Goal: Book appointment/travel/reservation

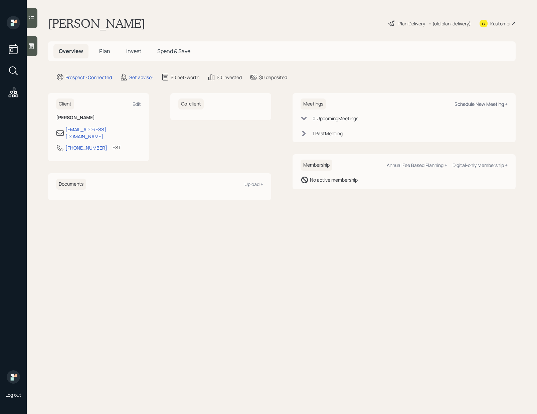
click at [474, 104] on div "Schedule New Meeting +" at bounding box center [481, 104] width 53 height 6
select select "round-[PERSON_NAME]"
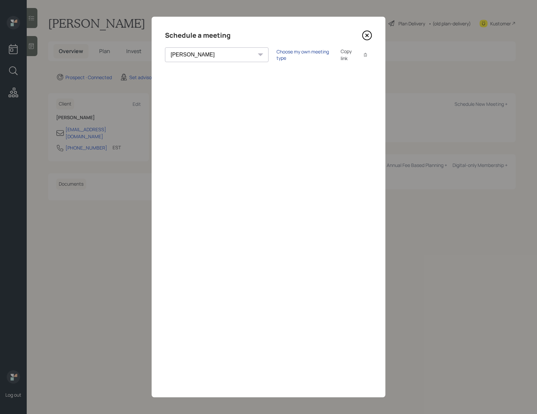
click at [277, 53] on div "Choose my own meeting type" at bounding box center [305, 54] width 56 height 13
